Goal: Find specific page/section: Find specific page/section

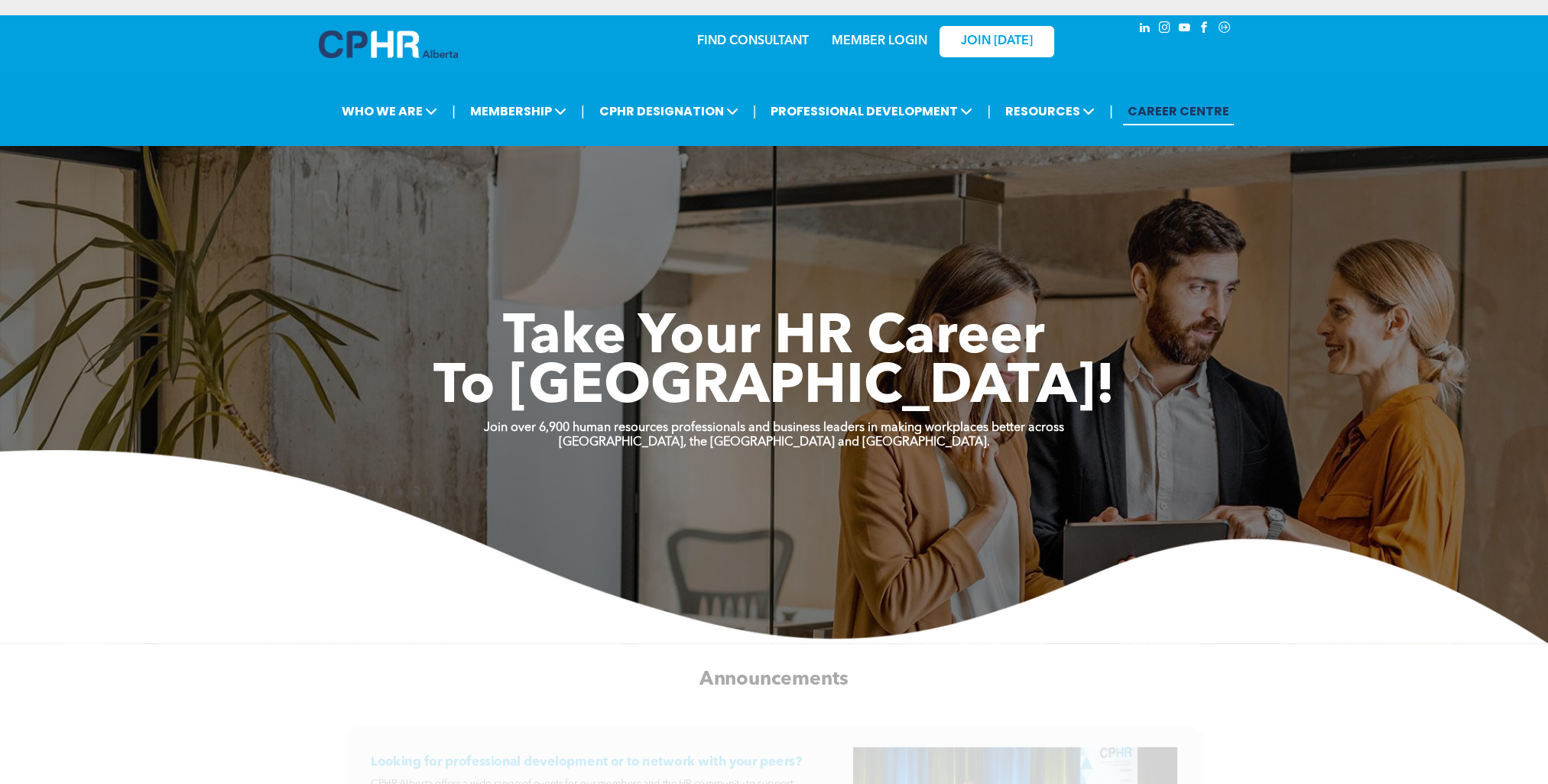
click at [887, 37] on link "MEMBER LOGIN" at bounding box center [880, 41] width 95 height 12
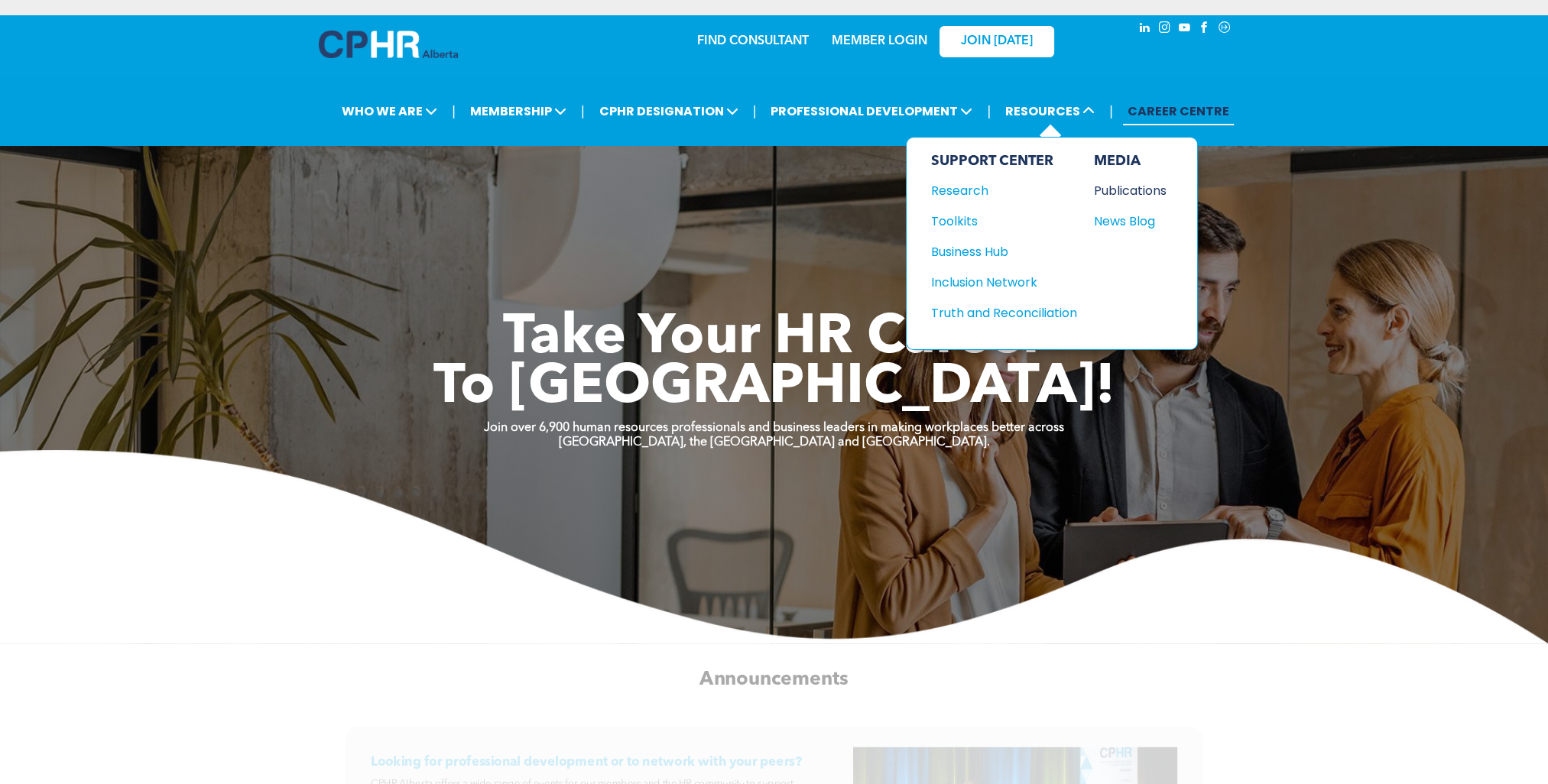
click at [1123, 193] on div "Publications" at bounding box center [1127, 191] width 66 height 19
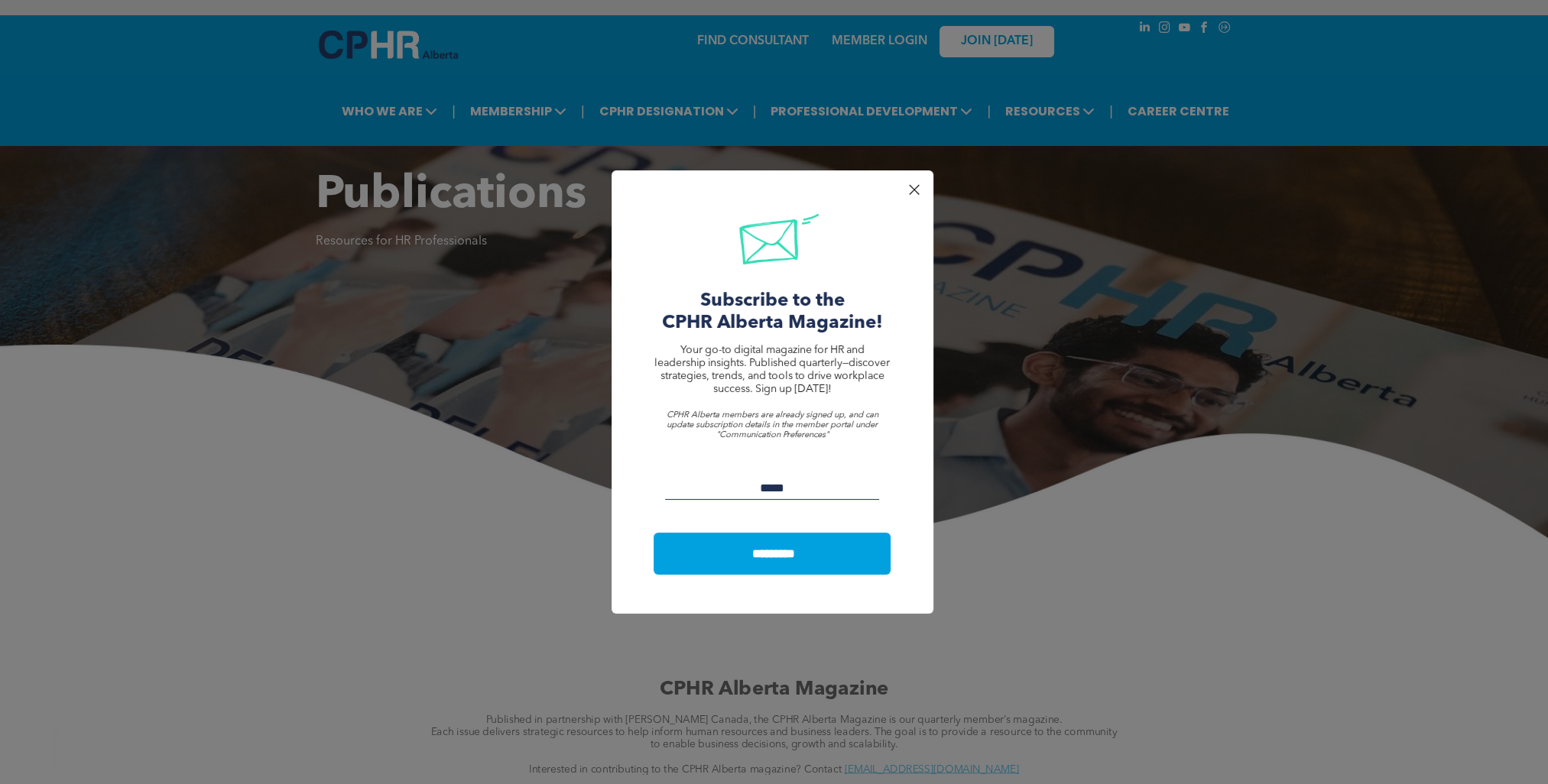
click at [783, 487] on input "Email:" at bounding box center [772, 488] width 215 height 23
click at [912, 186] on div at bounding box center [914, 190] width 20 height 20
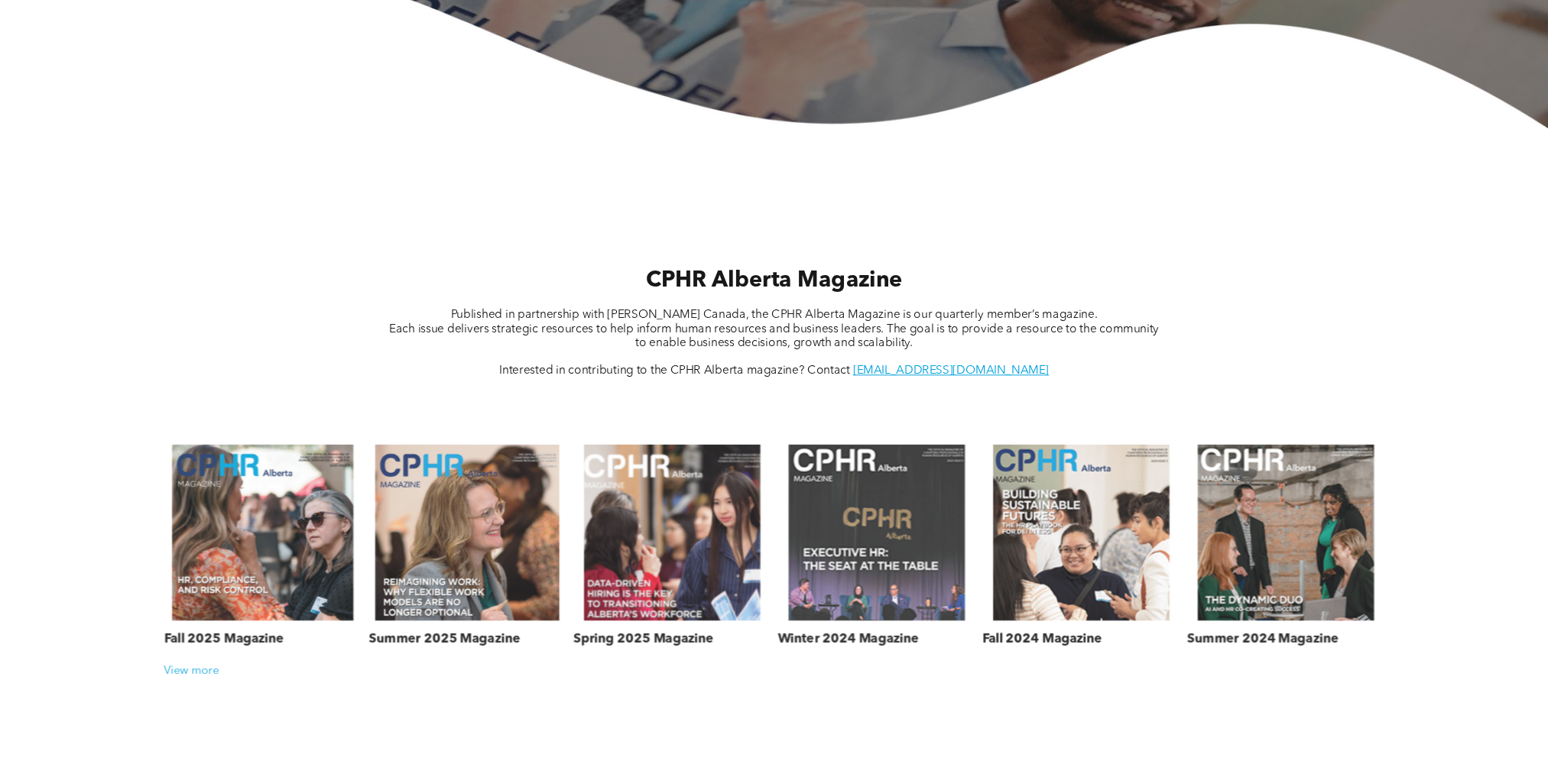
scroll to position [458, 0]
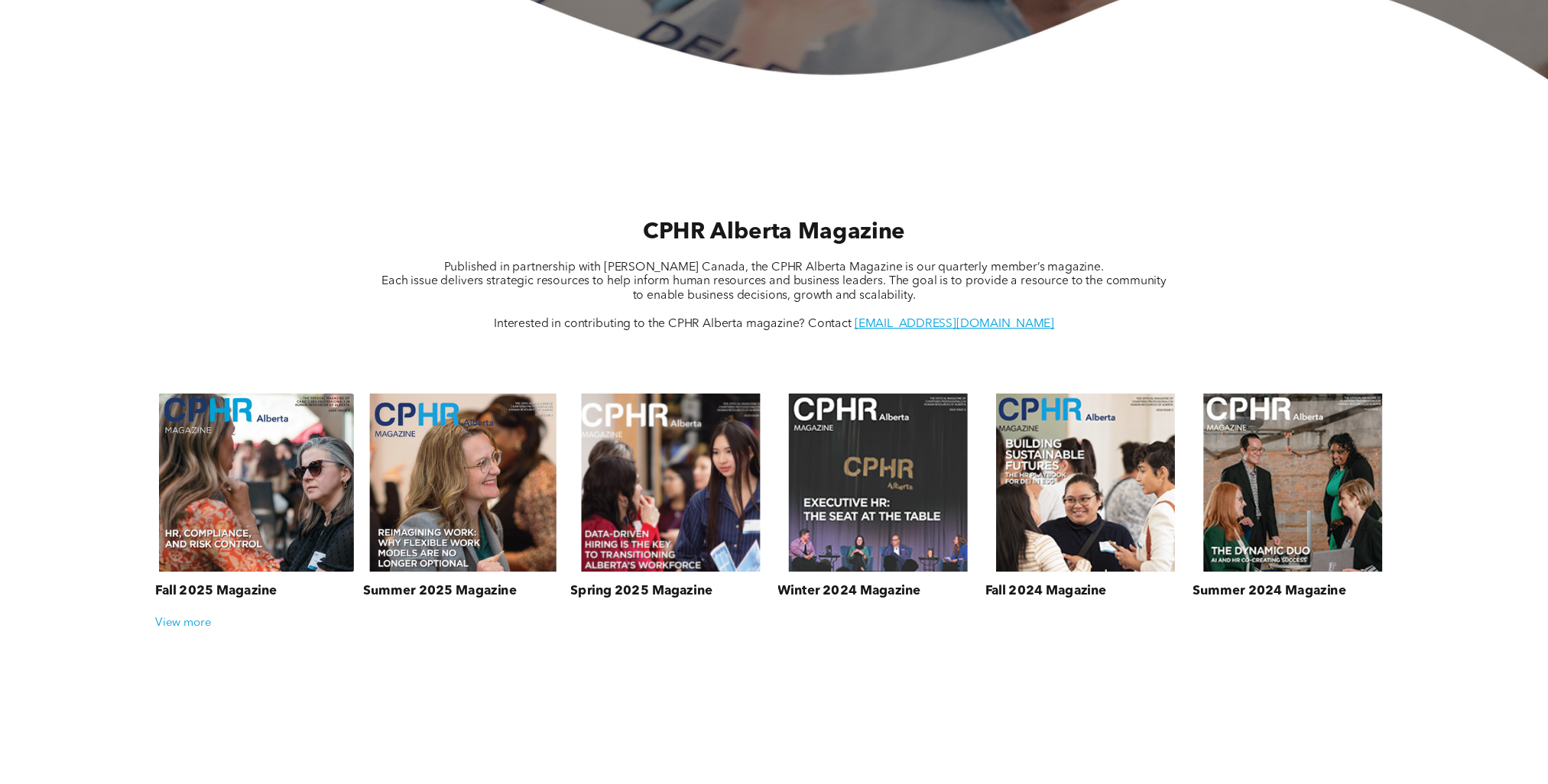
click at [220, 589] on h3 "Fall 2025 Magazine" at bounding box center [216, 591] width 122 height 16
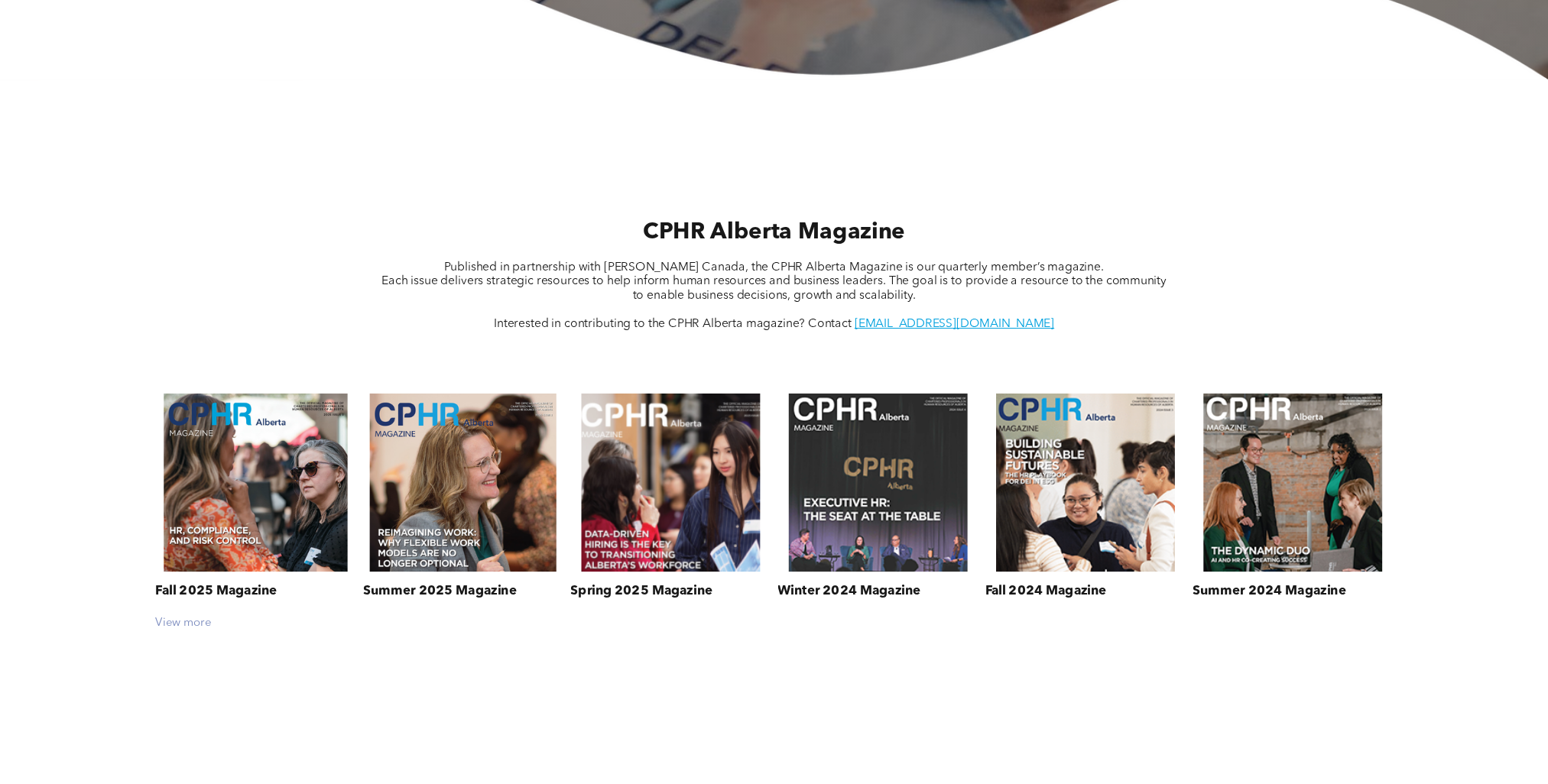
click at [181, 625] on div "View more" at bounding box center [774, 623] width 1251 height 14
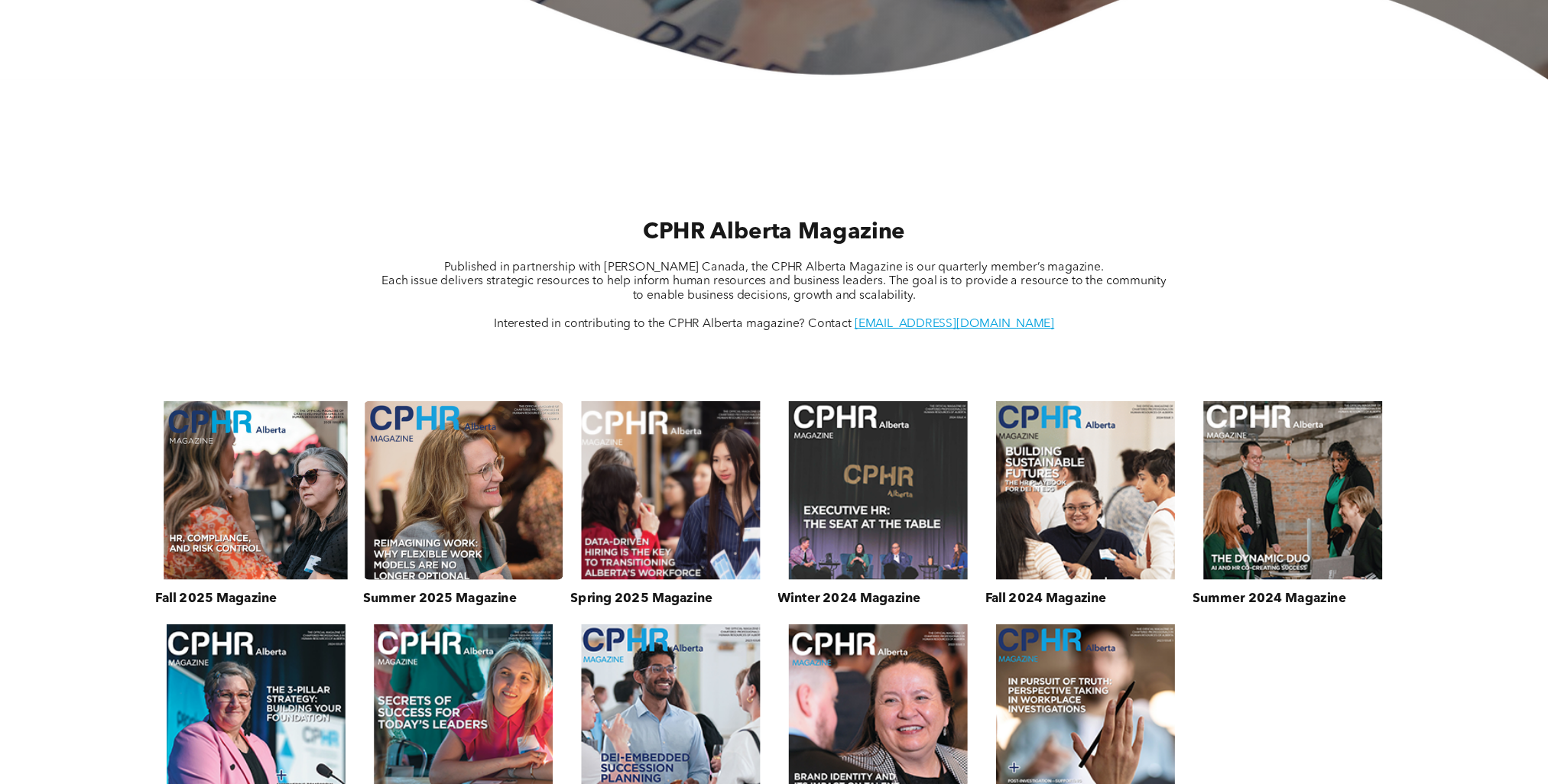
click at [486, 510] on link at bounding box center [463, 491] width 212 height 189
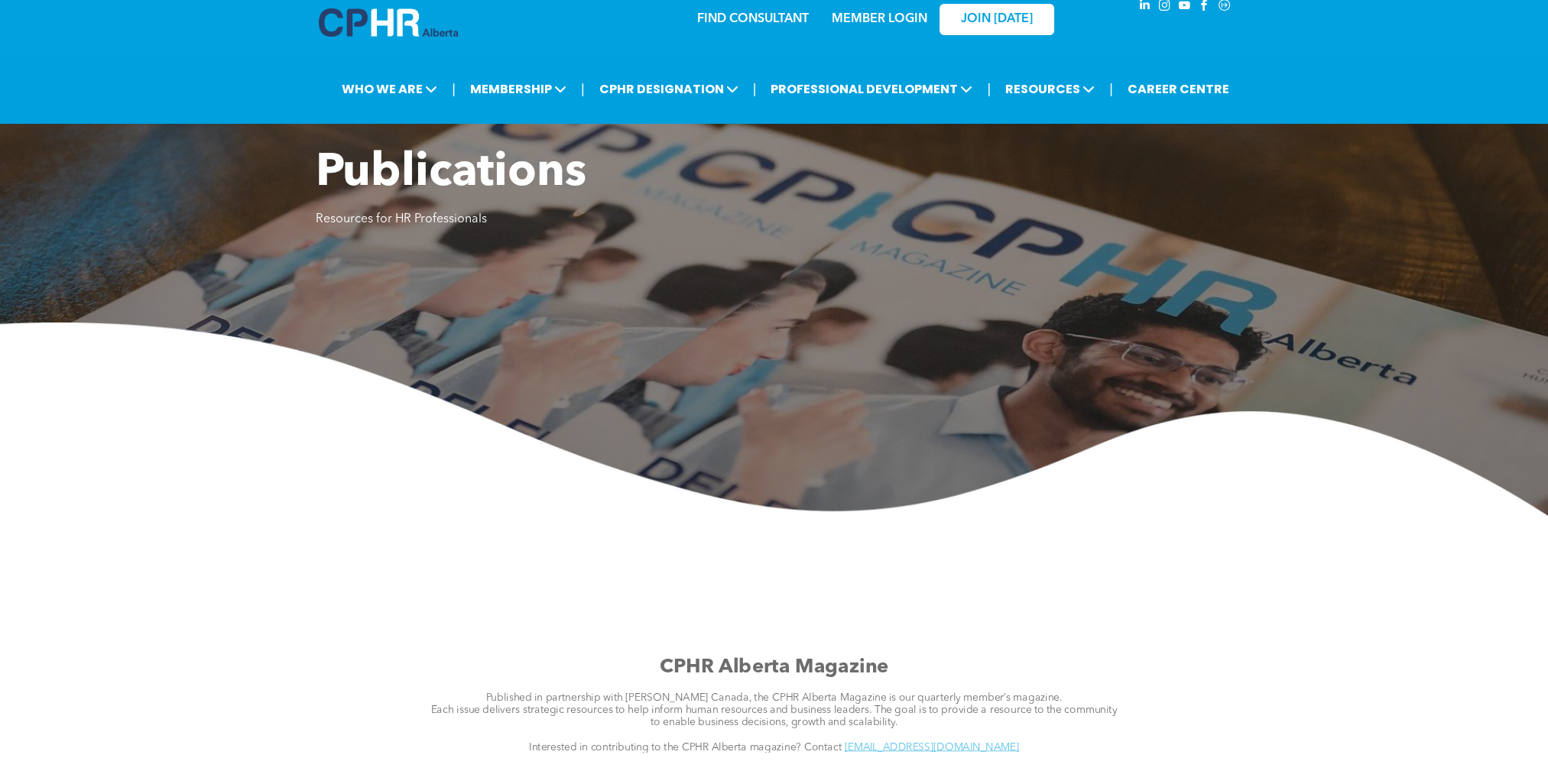
scroll to position [0, 0]
